Goal: Check status: Check status

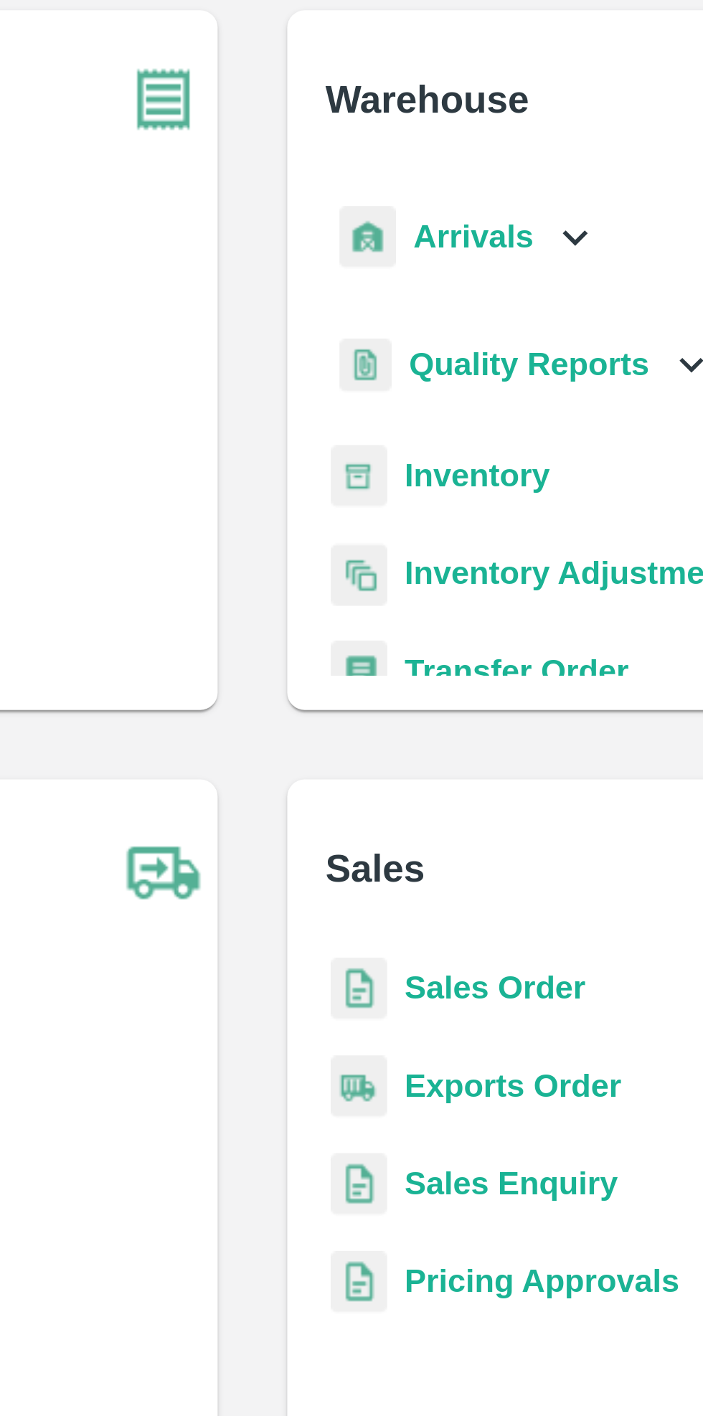
click at [443, 443] on b "Exports Order" at bounding box center [438, 443] width 72 height 11
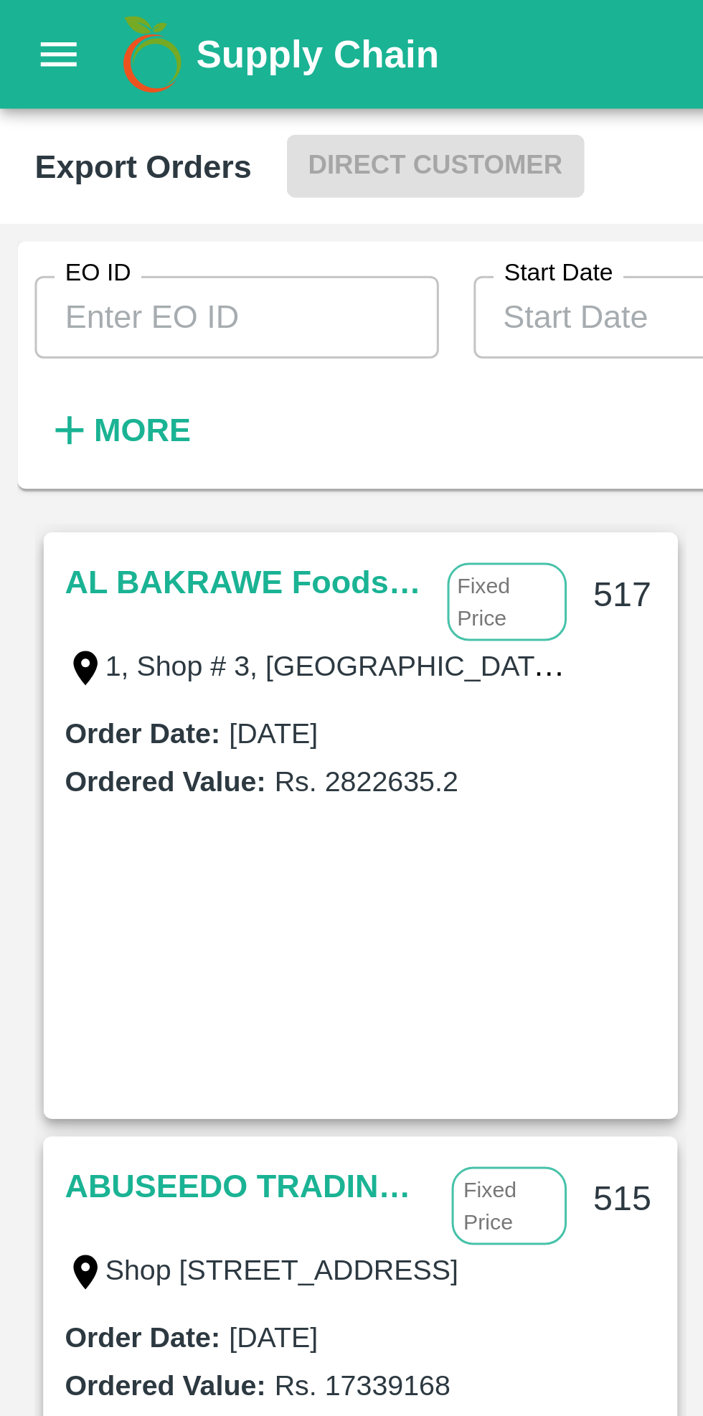
click at [38, 138] on strong "More" at bounding box center [47, 141] width 32 height 11
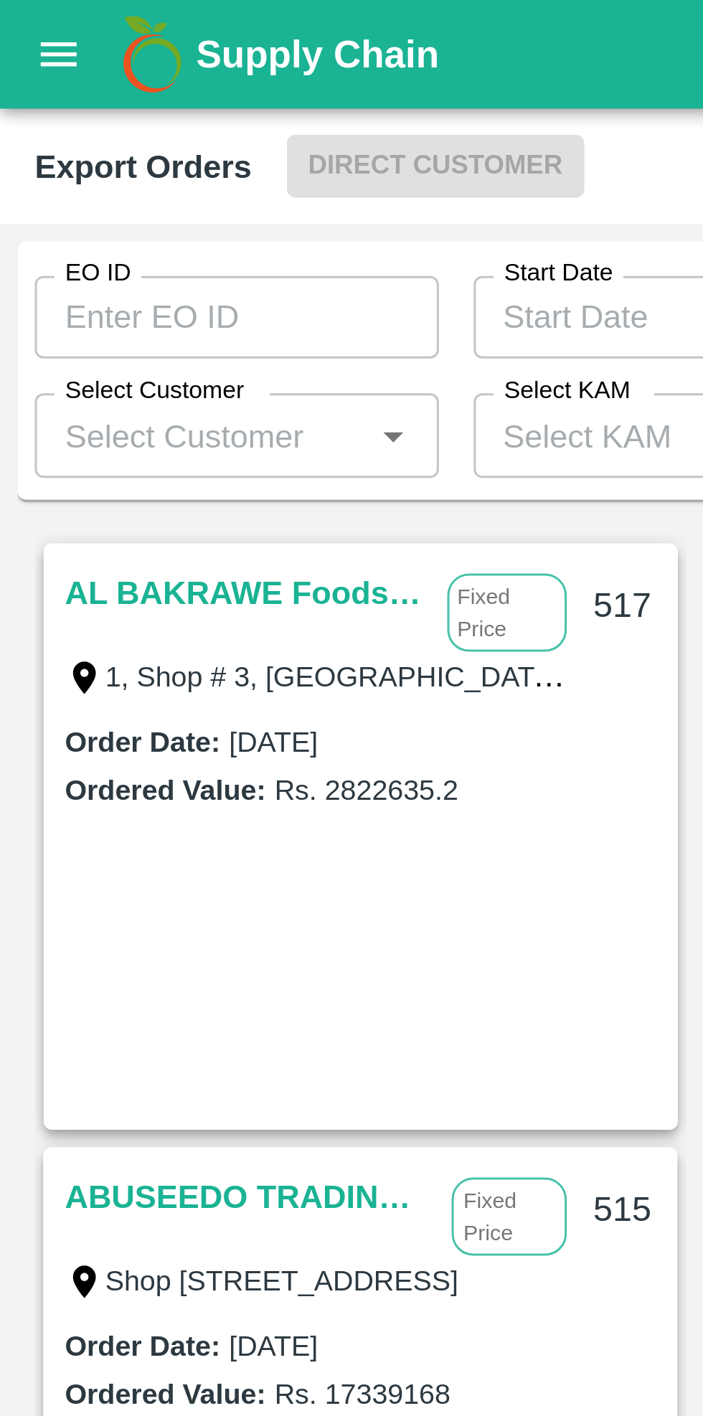
click at [107, 101] on input "EO ID" at bounding box center [77, 104] width 133 height 27
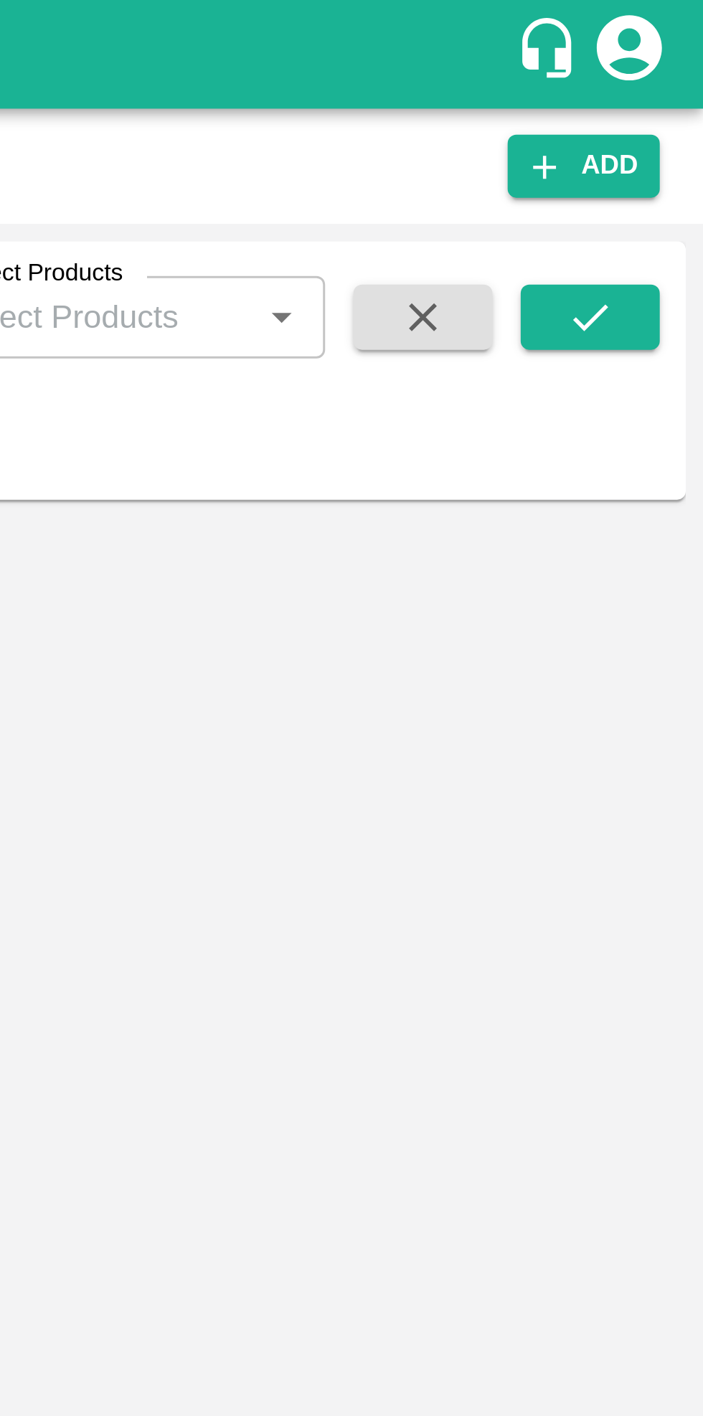
type input "518"
click at [667, 95] on button "submit" at bounding box center [666, 105] width 46 height 22
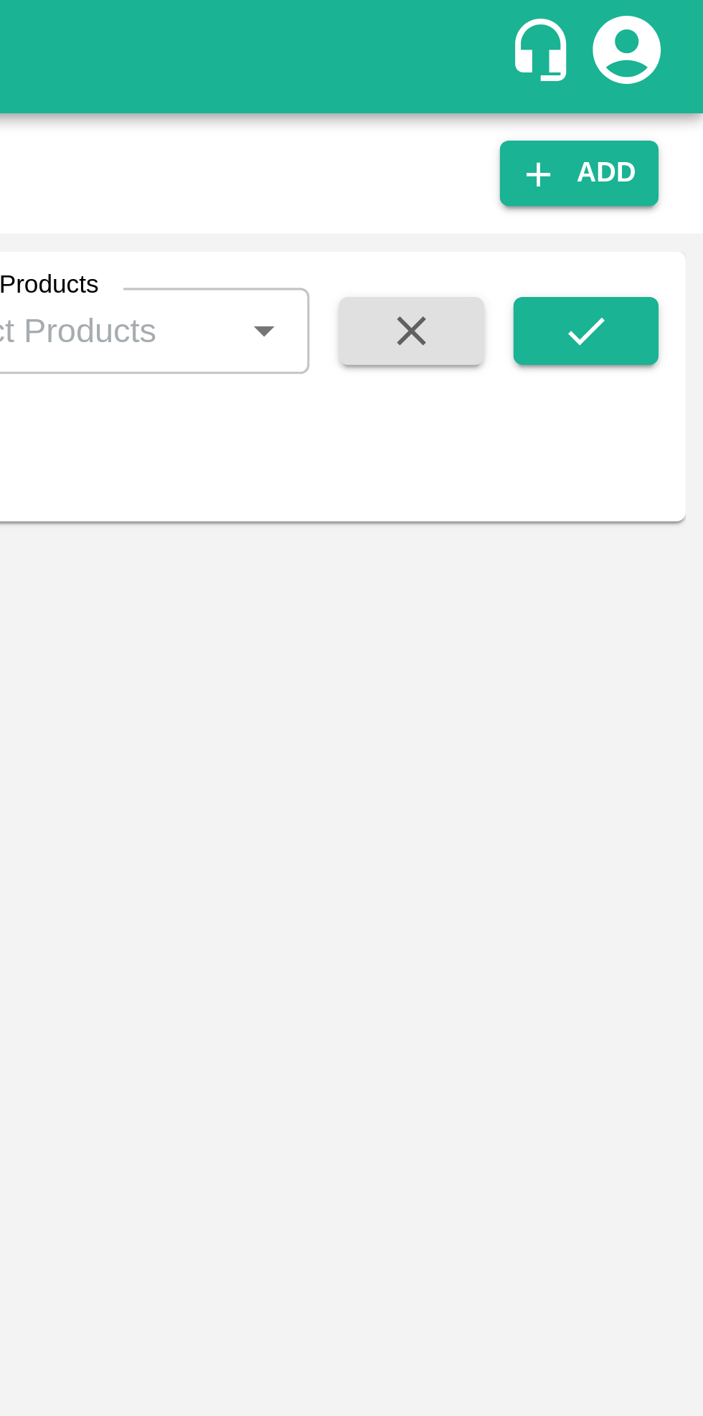
click at [675, 101] on button "submit" at bounding box center [666, 105] width 46 height 22
click at [661, 108] on icon "submit" at bounding box center [666, 105] width 16 height 16
click at [664, 100] on icon "submit" at bounding box center [666, 105] width 16 height 16
